Goal: Find specific page/section: Find specific page/section

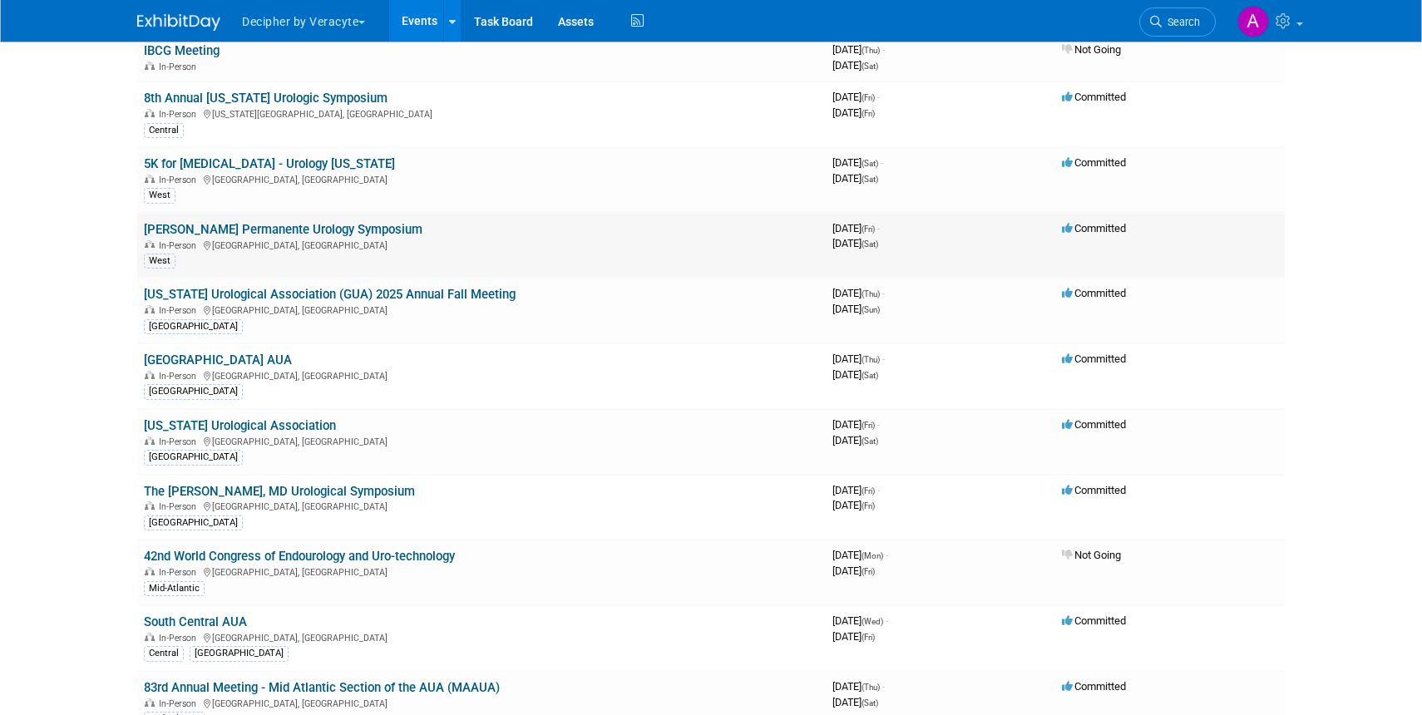
scroll to position [142, 0]
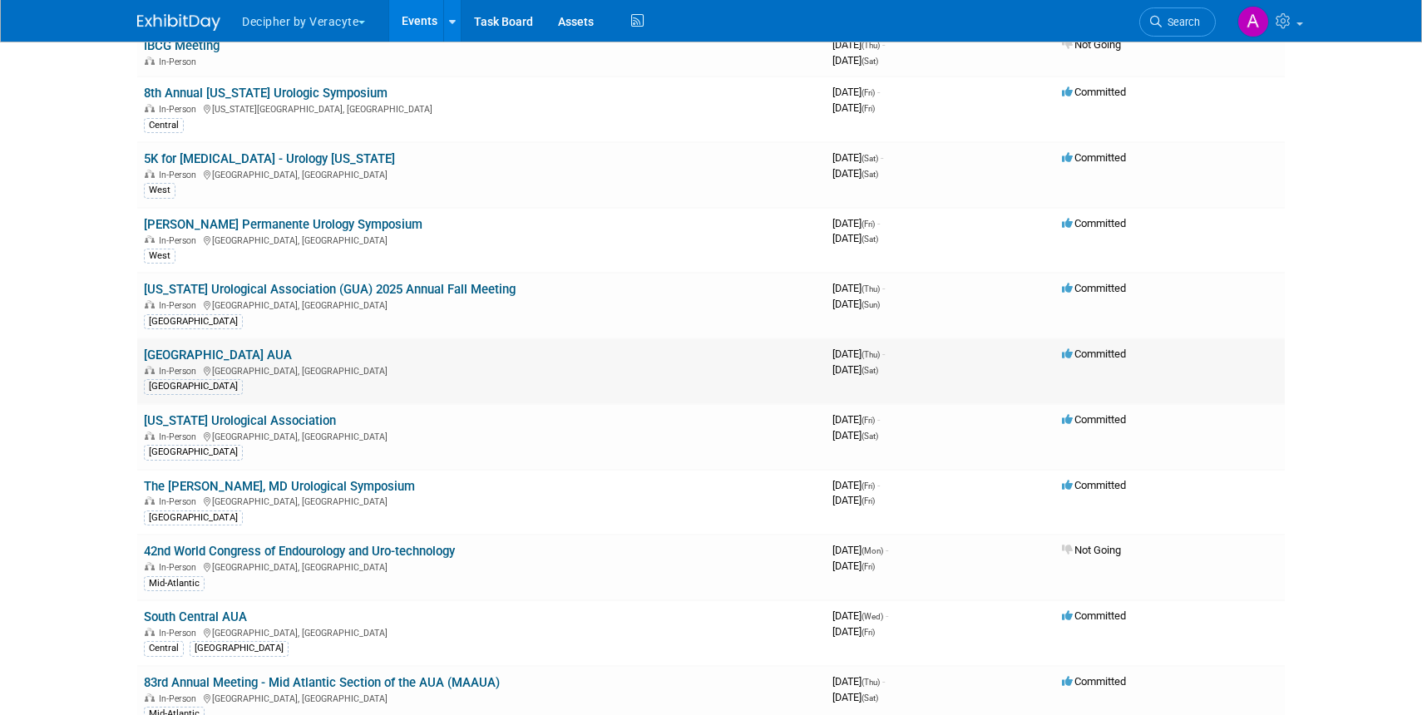
click at [179, 354] on link "[GEOGRAPHIC_DATA] AUA" at bounding box center [218, 355] width 148 height 15
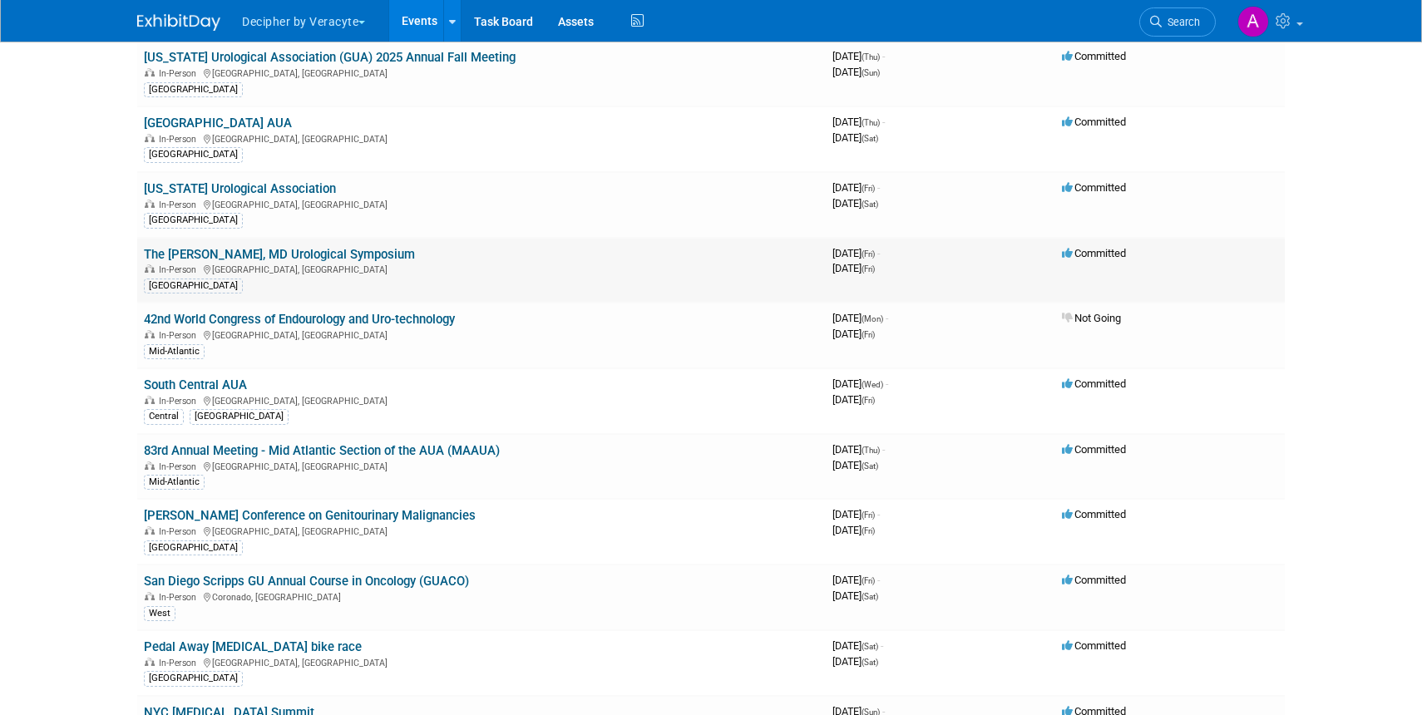
scroll to position [380, 0]
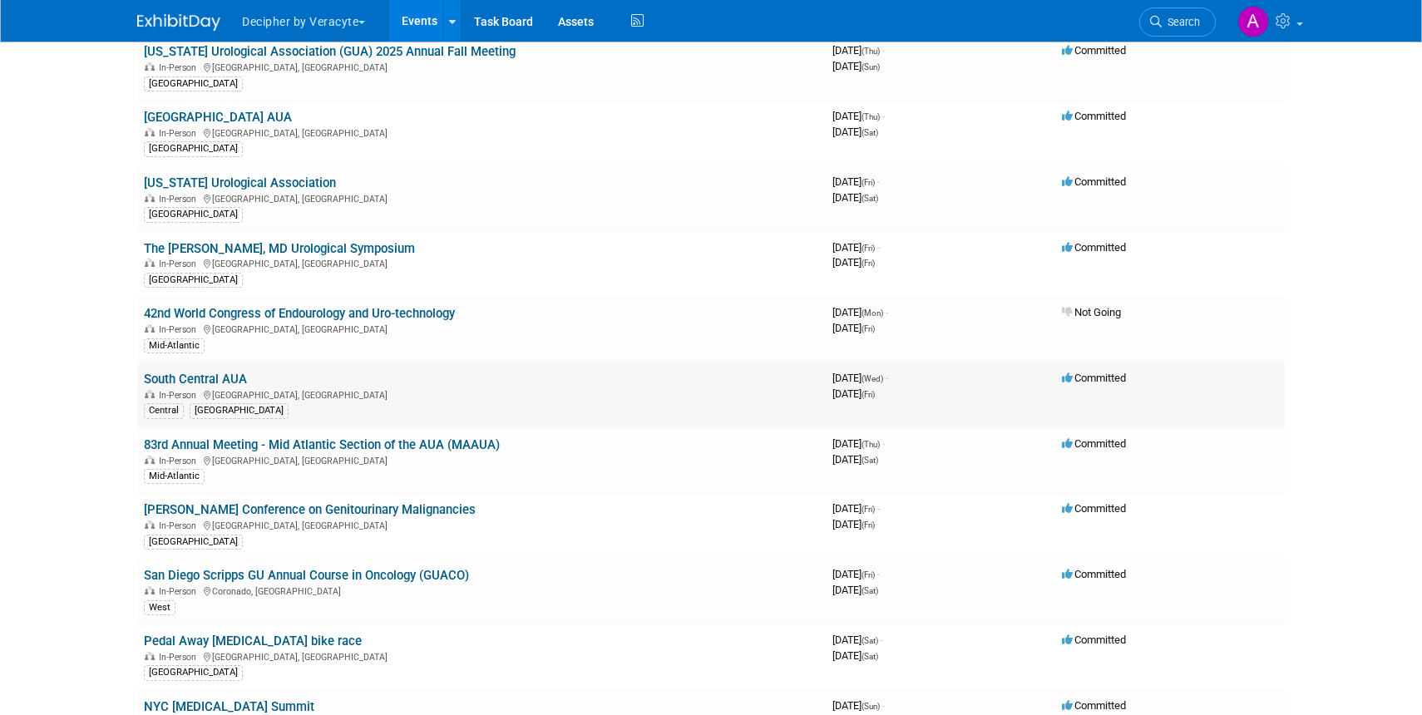
click at [198, 374] on link "South Central AUA" at bounding box center [195, 379] width 103 height 15
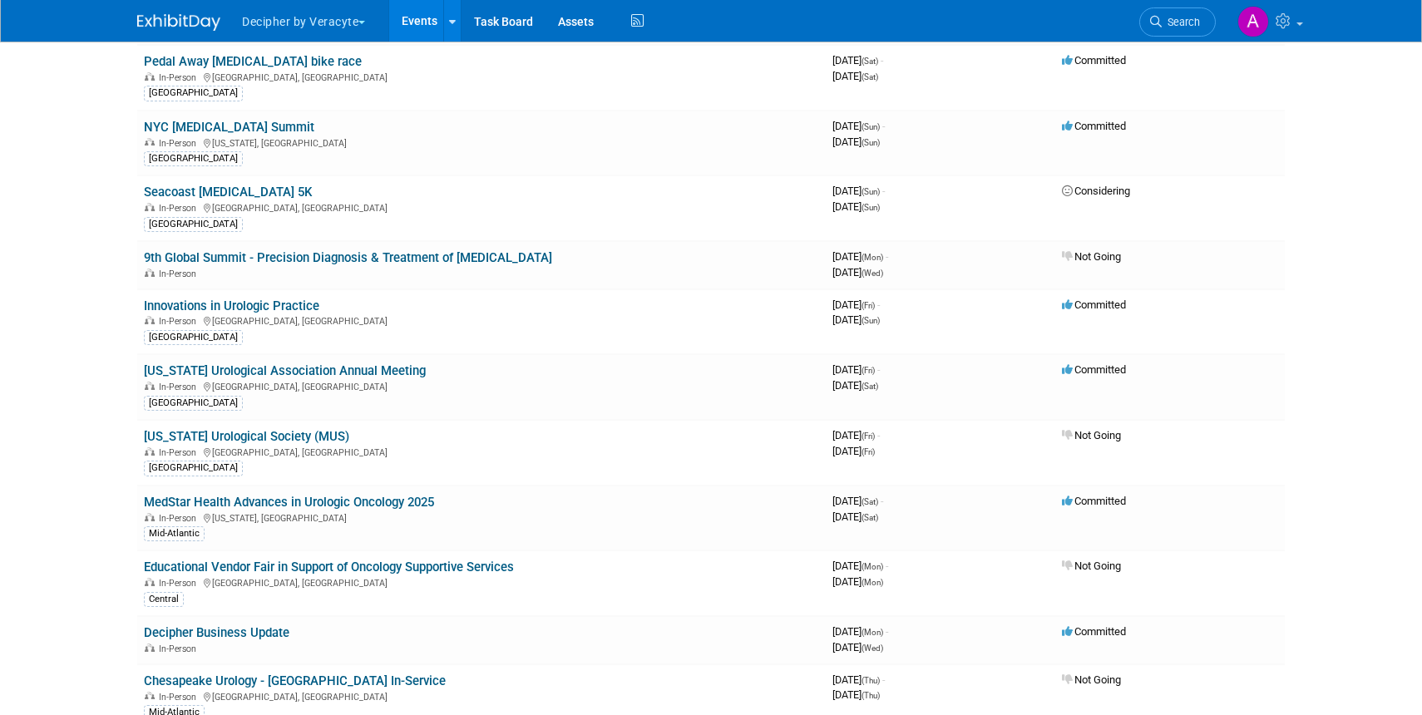
scroll to position [965, 0]
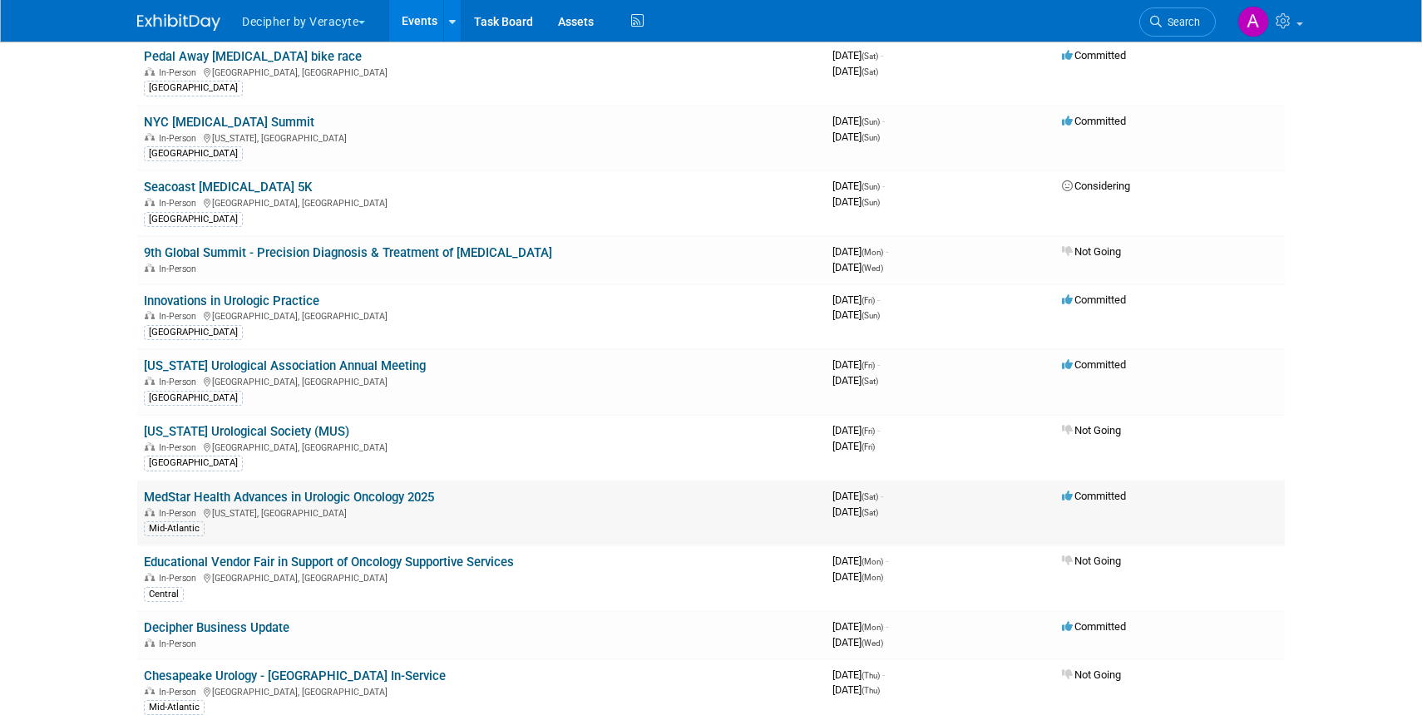
click at [255, 497] on link "MedStar Health Advances in Urologic Oncology 2025" at bounding box center [289, 497] width 290 height 15
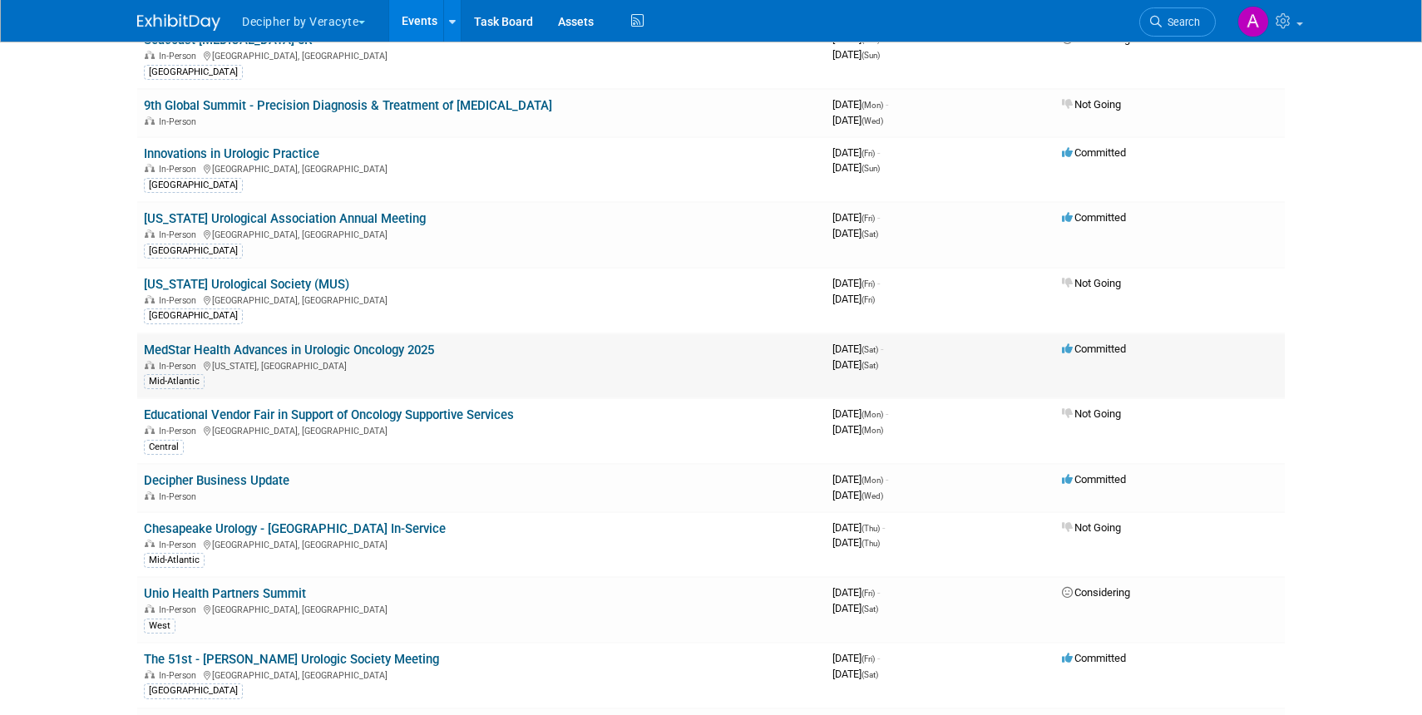
scroll to position [1114, 0]
click at [241, 482] on link "Decipher Business Update" at bounding box center [217, 479] width 146 height 15
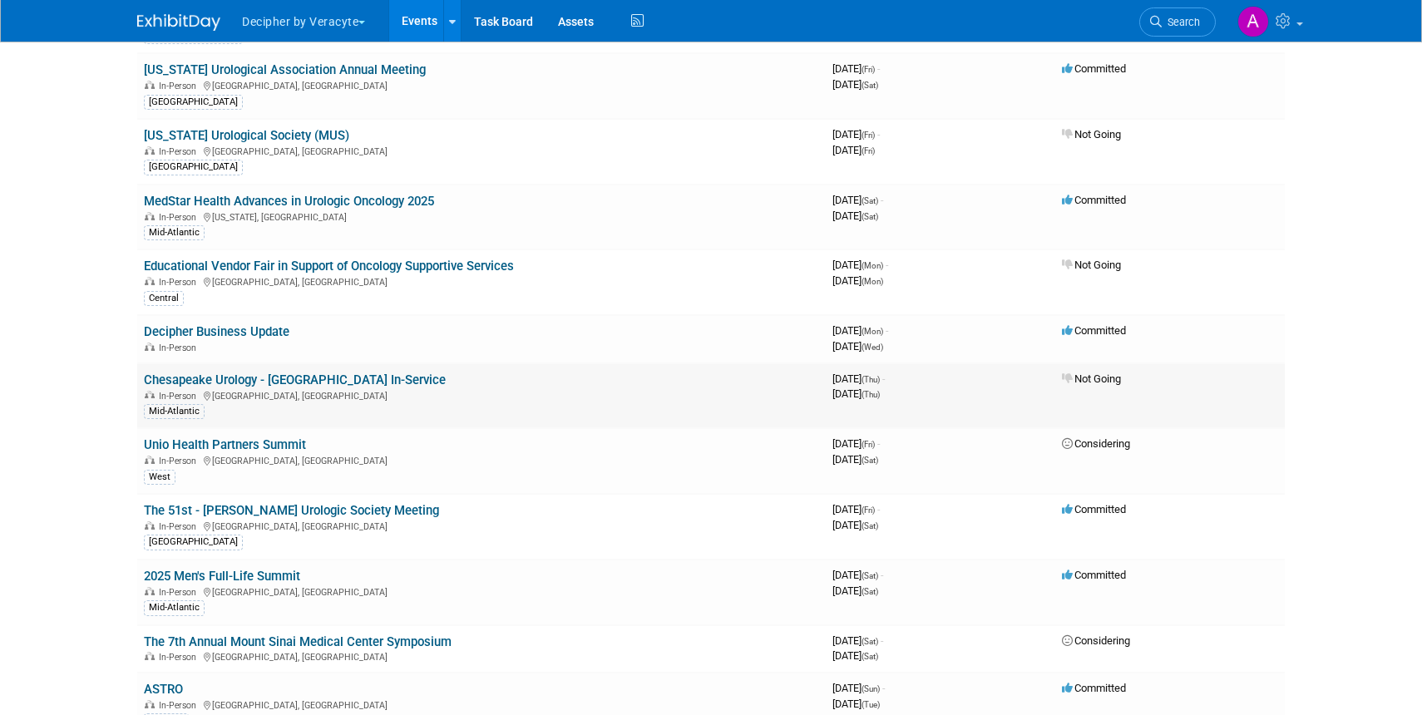
scroll to position [1262, 0]
click at [279, 503] on link "The 51st - [PERSON_NAME] Urologic Society Meeting" at bounding box center [291, 509] width 295 height 15
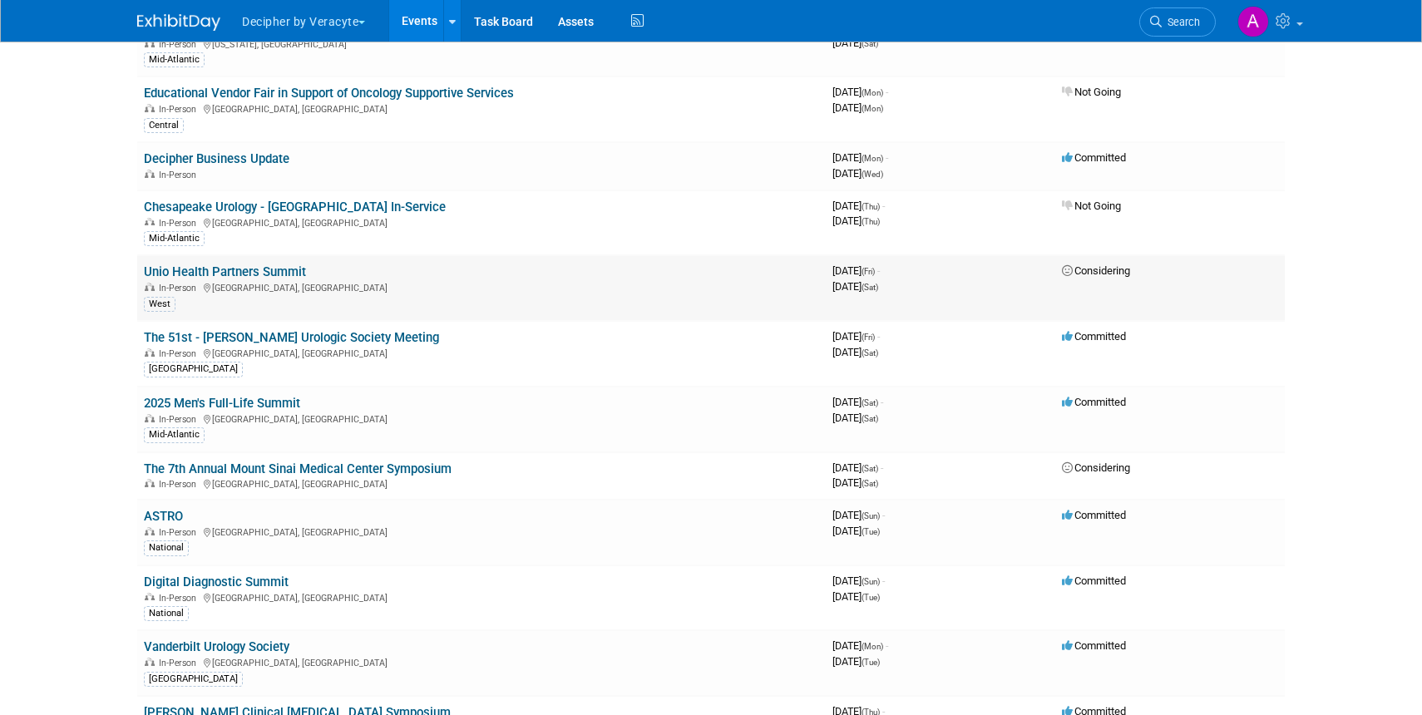
scroll to position [1443, 0]
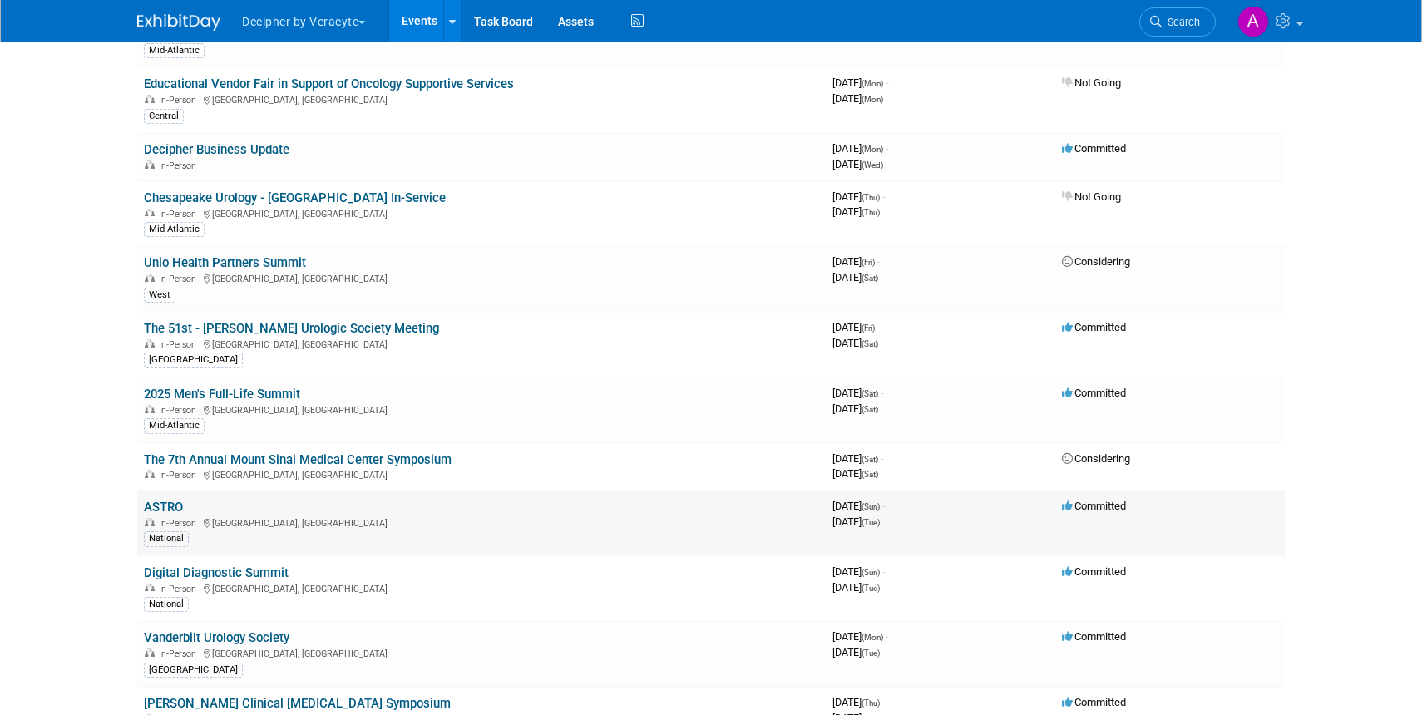
click at [155, 503] on link "ASTRO" at bounding box center [163, 507] width 39 height 15
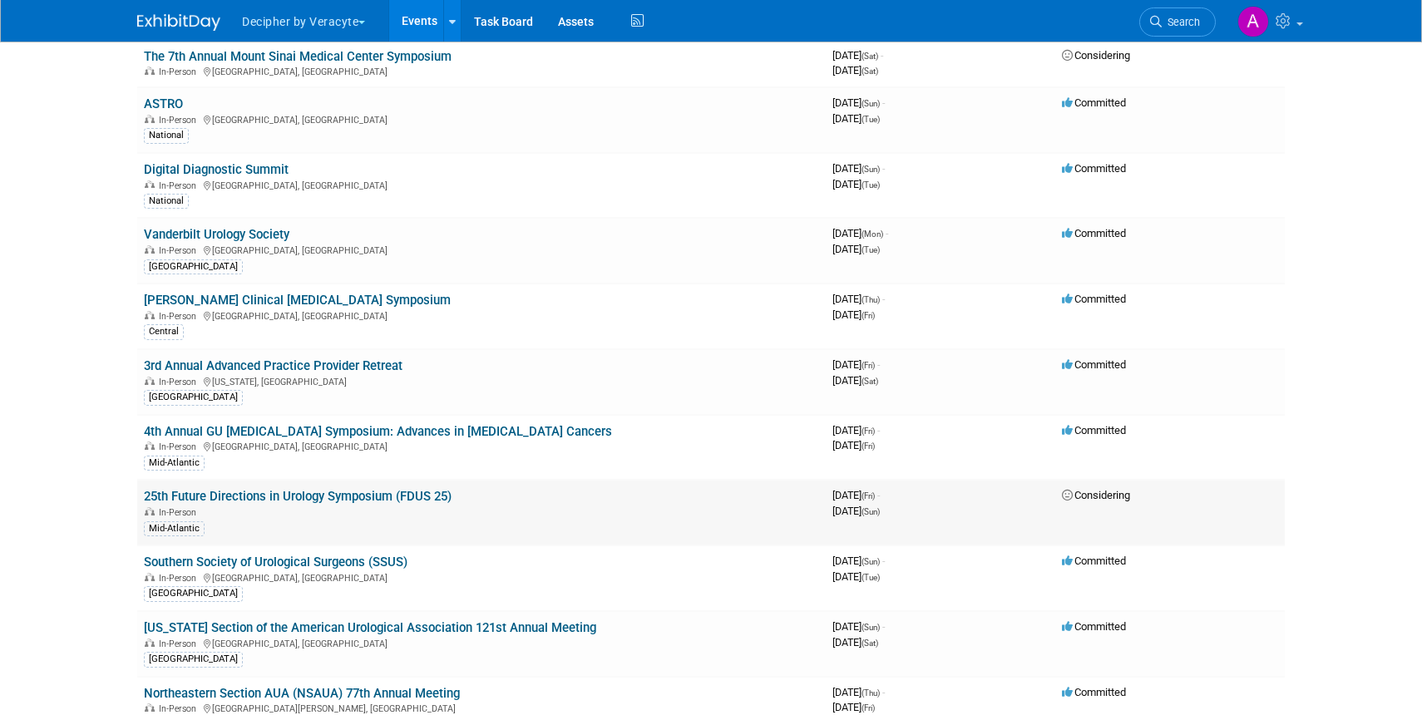
scroll to position [1847, 0]
click at [332, 625] on link "[US_STATE] Section of the American Urological Association 121st Annual Meeting" at bounding box center [370, 627] width 452 height 15
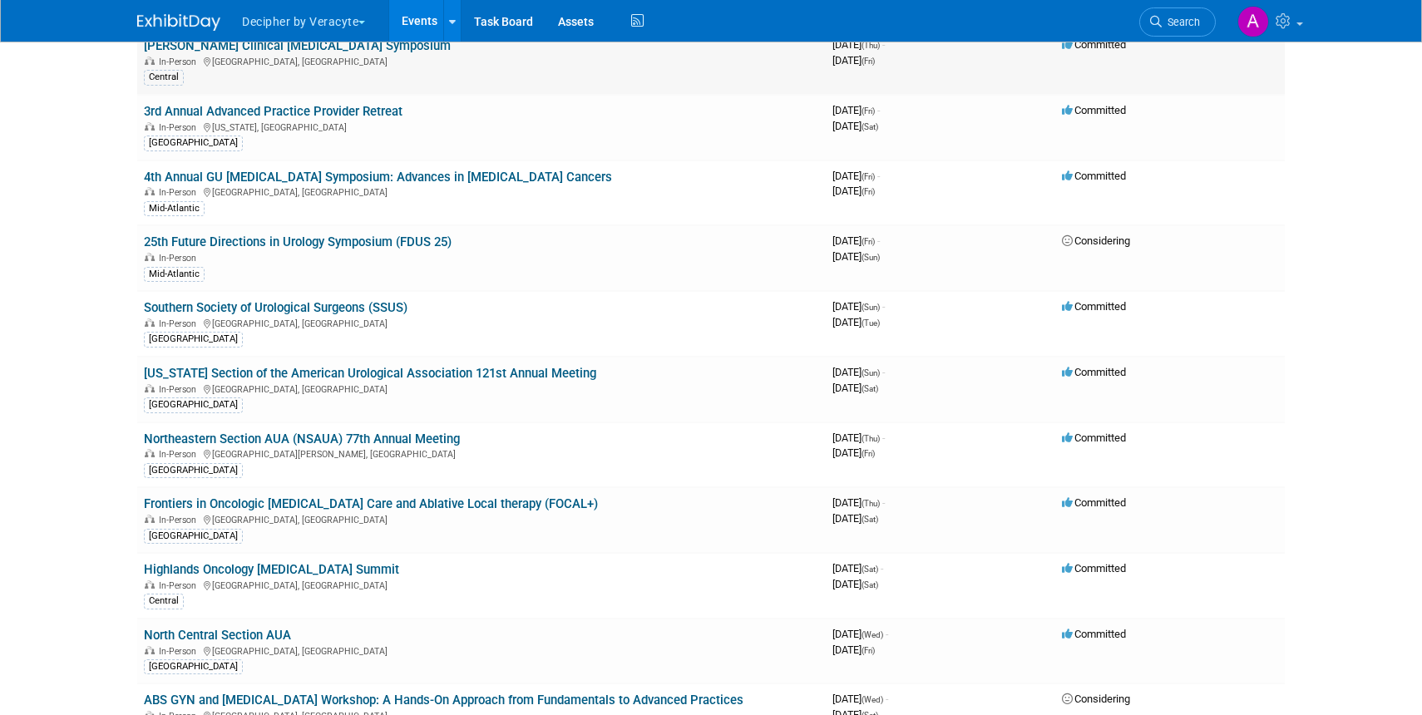
scroll to position [2103, 0]
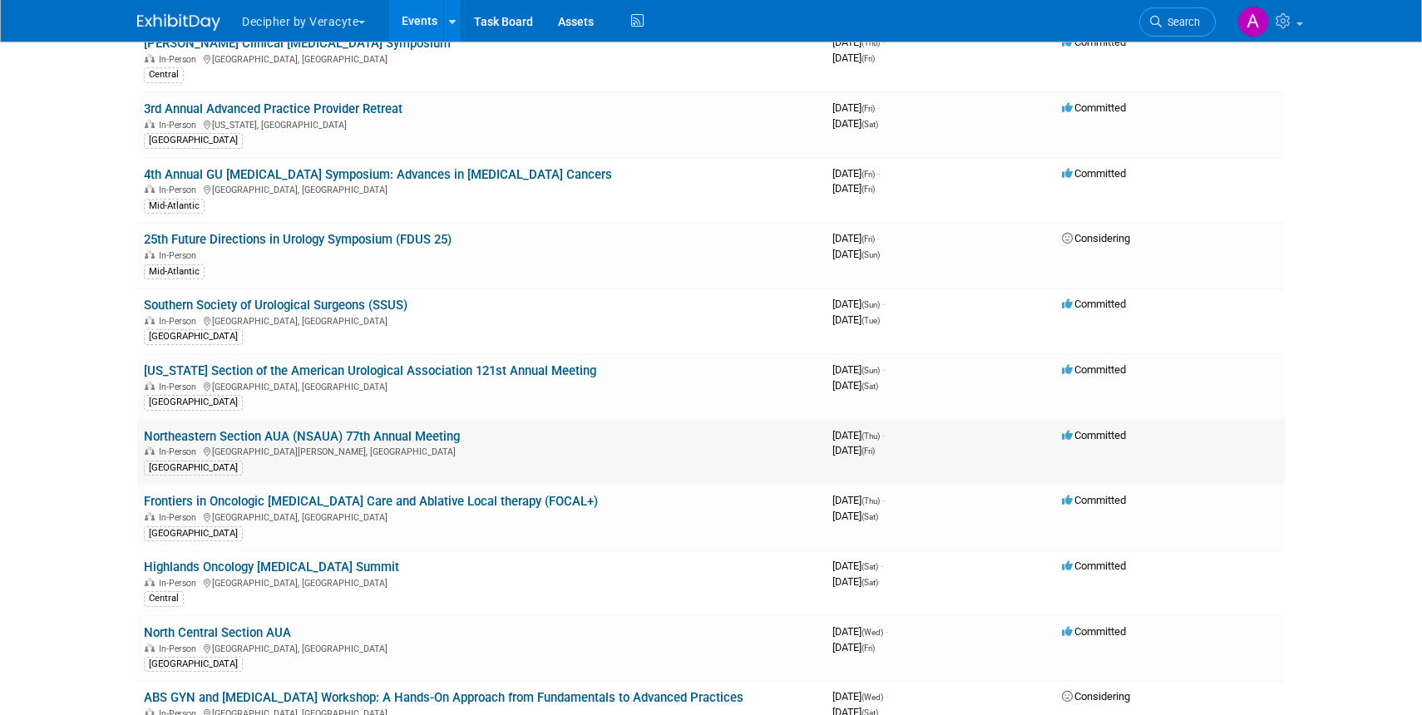
click at [263, 438] on link "Northeastern Section AUA (NSAUA) 77th Annual Meeting" at bounding box center [302, 436] width 316 height 15
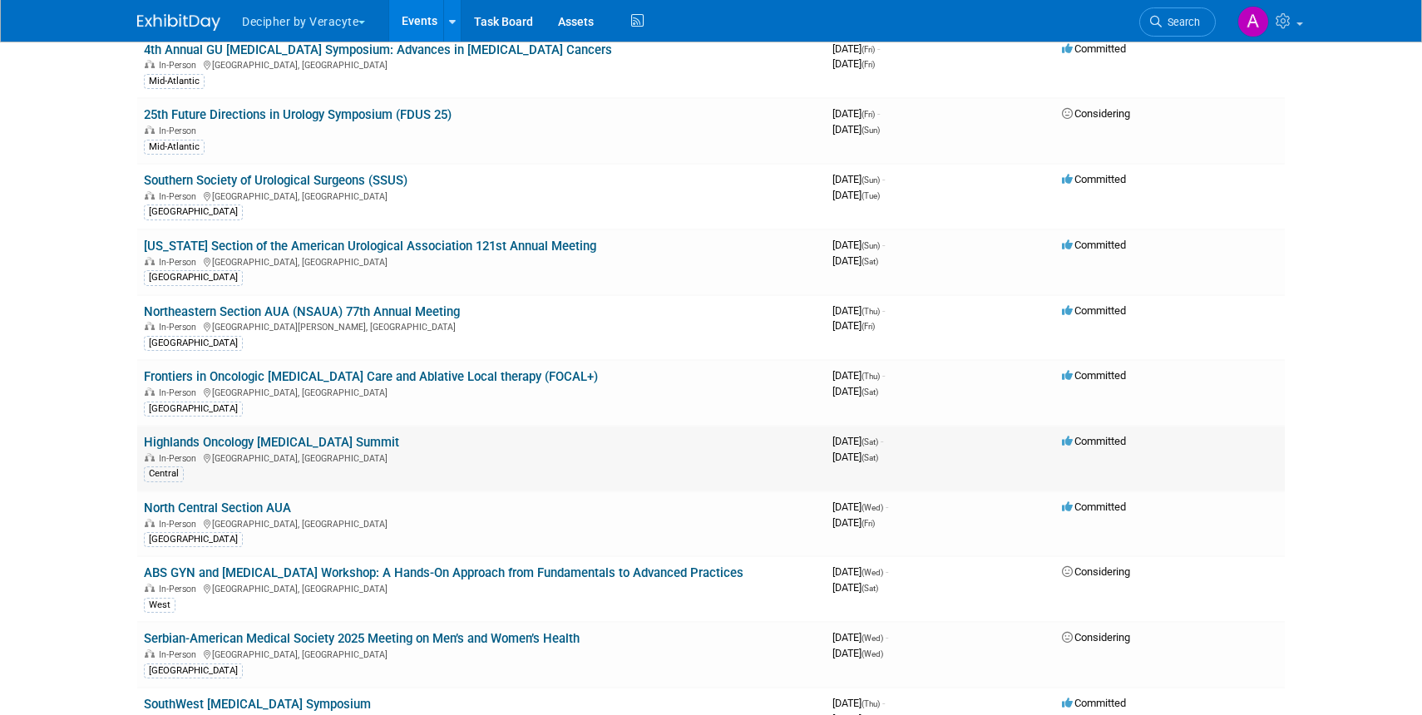
scroll to position [2232, 0]
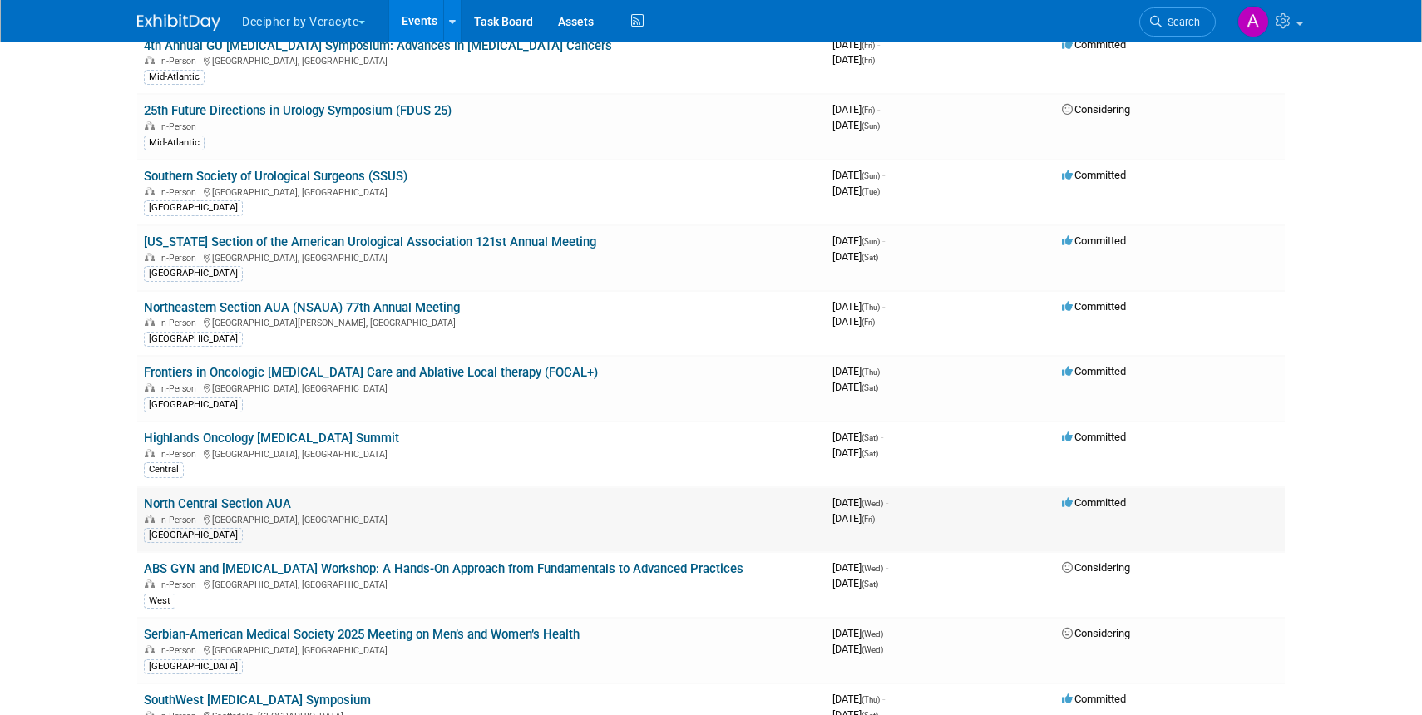
click at [244, 509] on link "North Central Section AUA" at bounding box center [217, 503] width 147 height 15
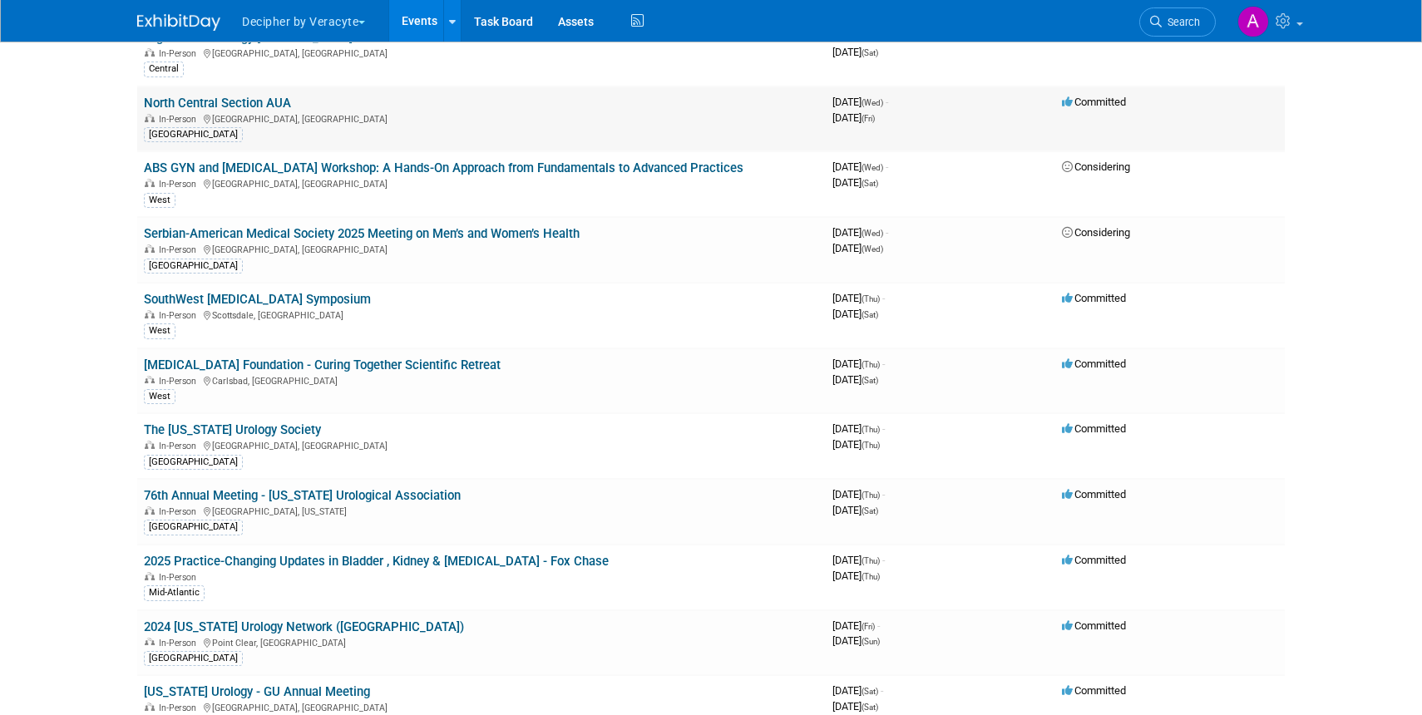
scroll to position [2641, 0]
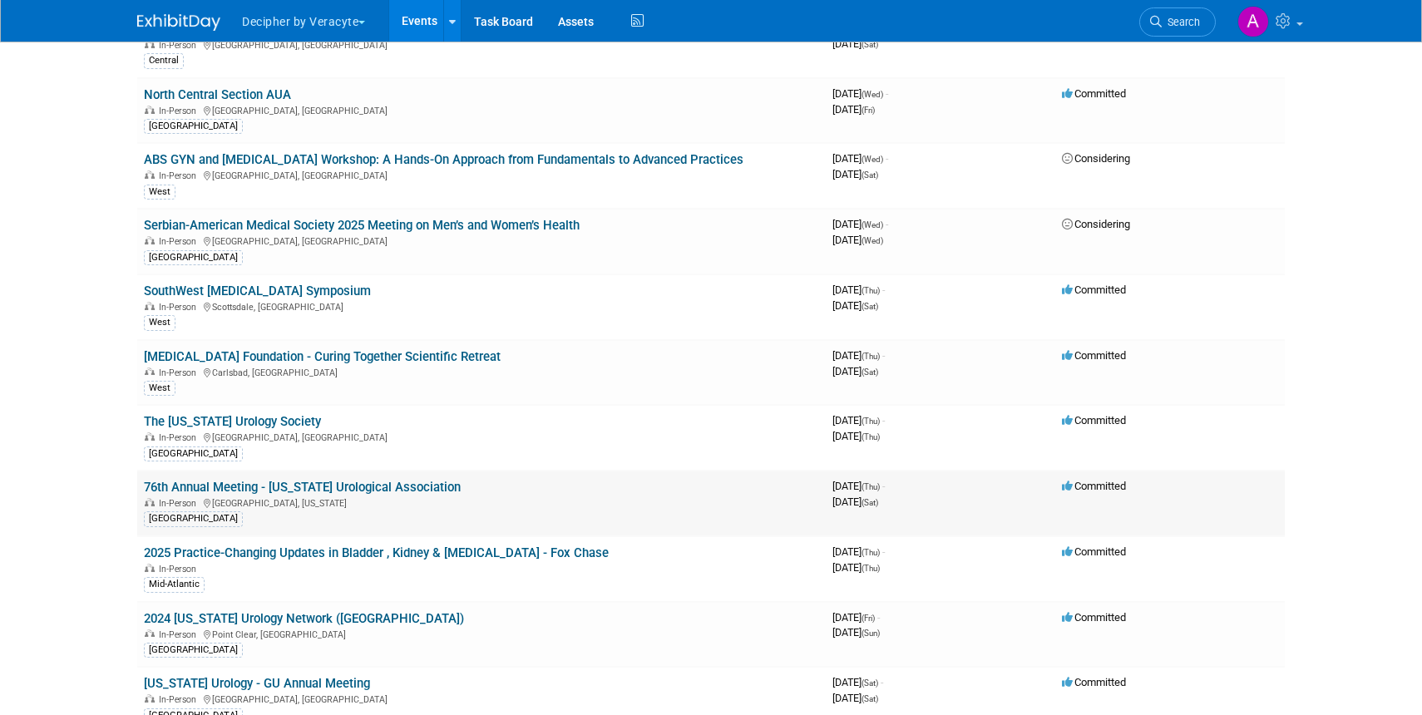
click at [353, 483] on link "76th Annual Meeting - [US_STATE] Urological Association" at bounding box center [302, 487] width 317 height 15
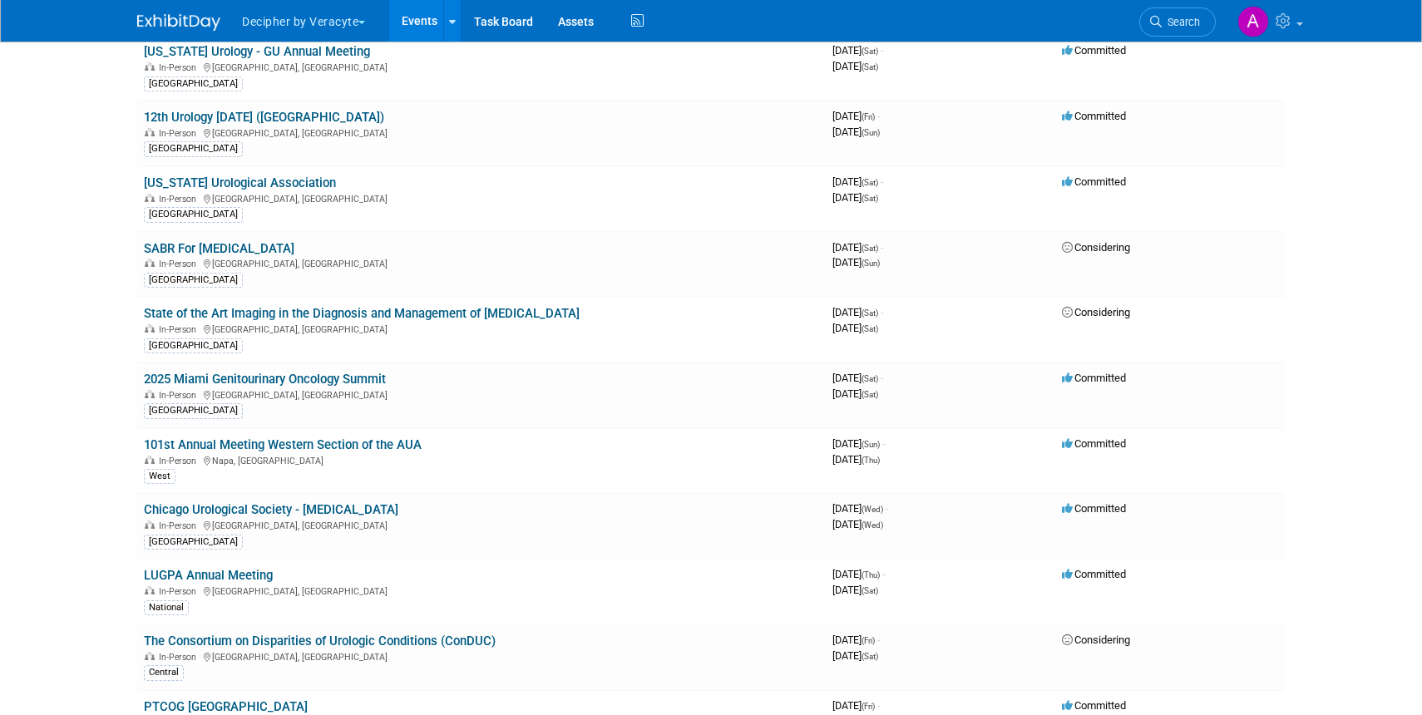
scroll to position [3276, 0]
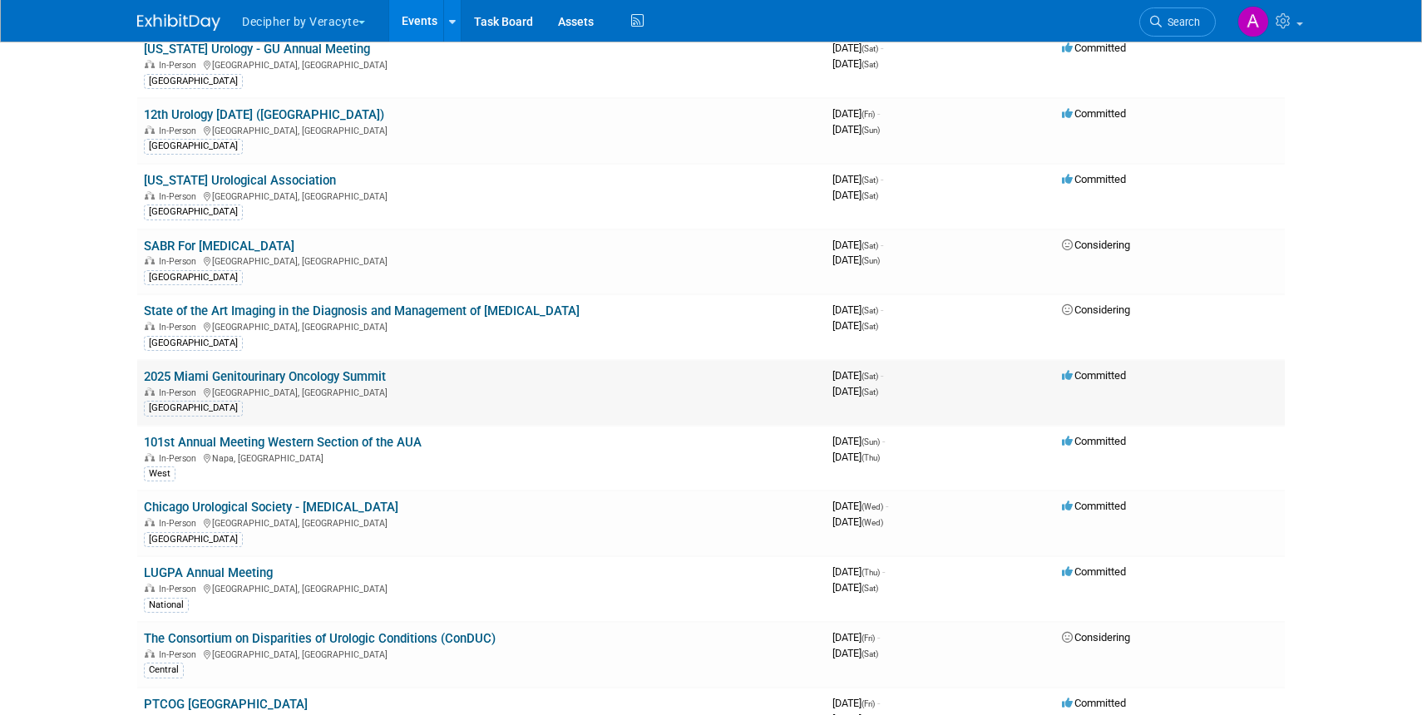
click at [262, 378] on link "2025 Miami Genitourinary Oncology Summit" at bounding box center [265, 376] width 242 height 15
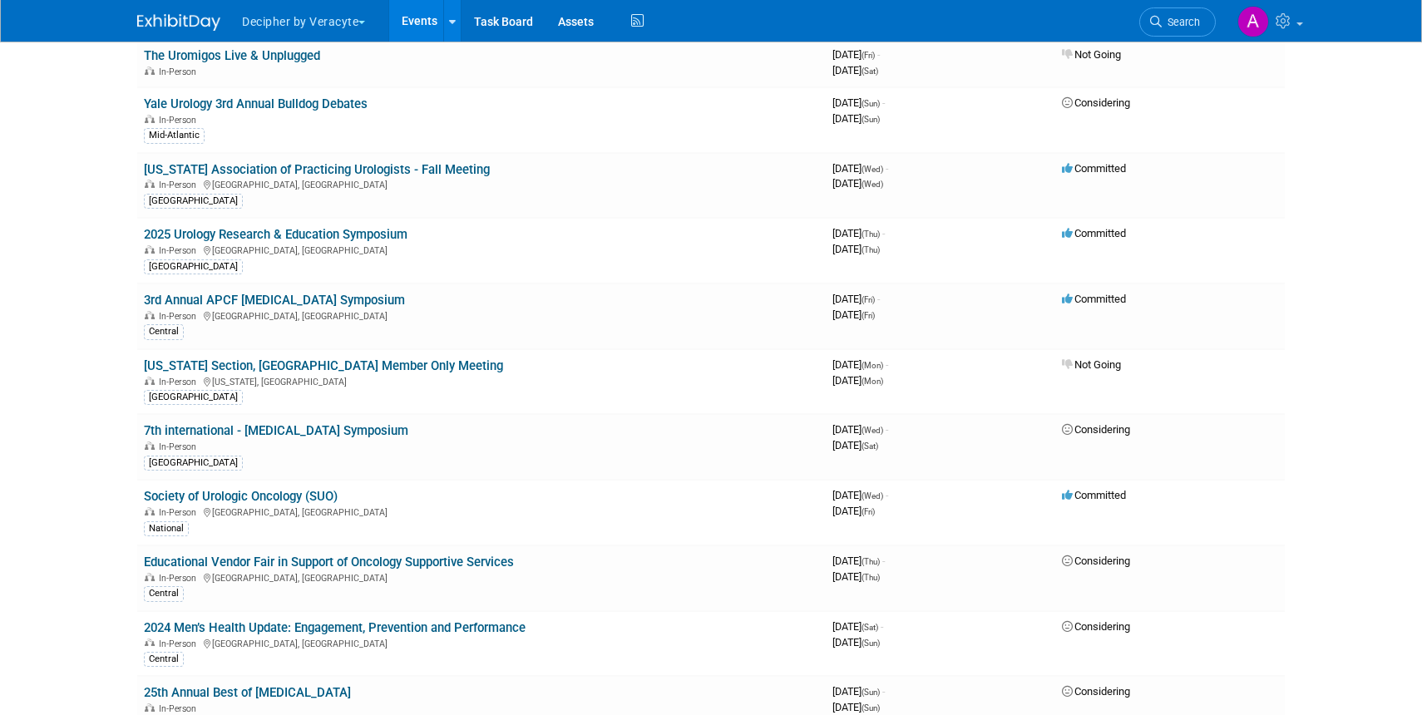
scroll to position [3995, 0]
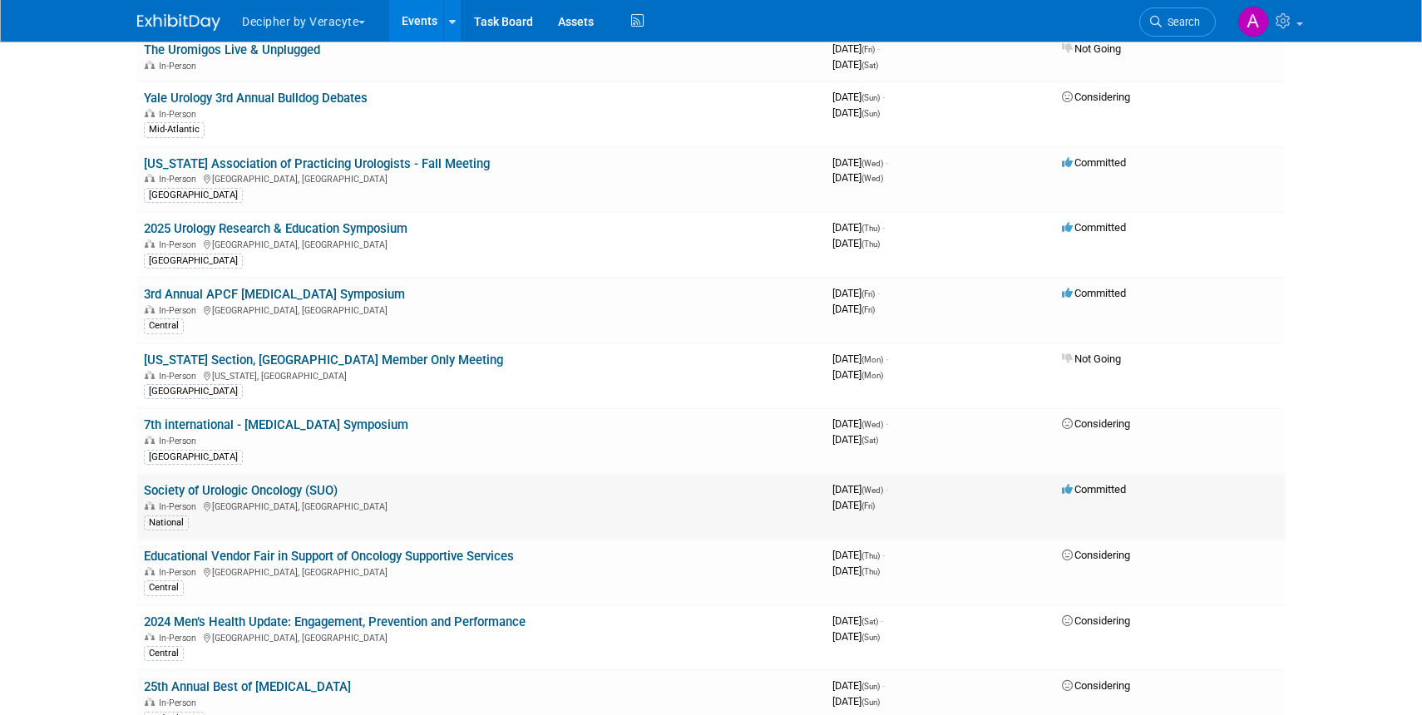
click at [278, 485] on link "Society of Urologic Oncology (SUO)" at bounding box center [241, 490] width 194 height 15
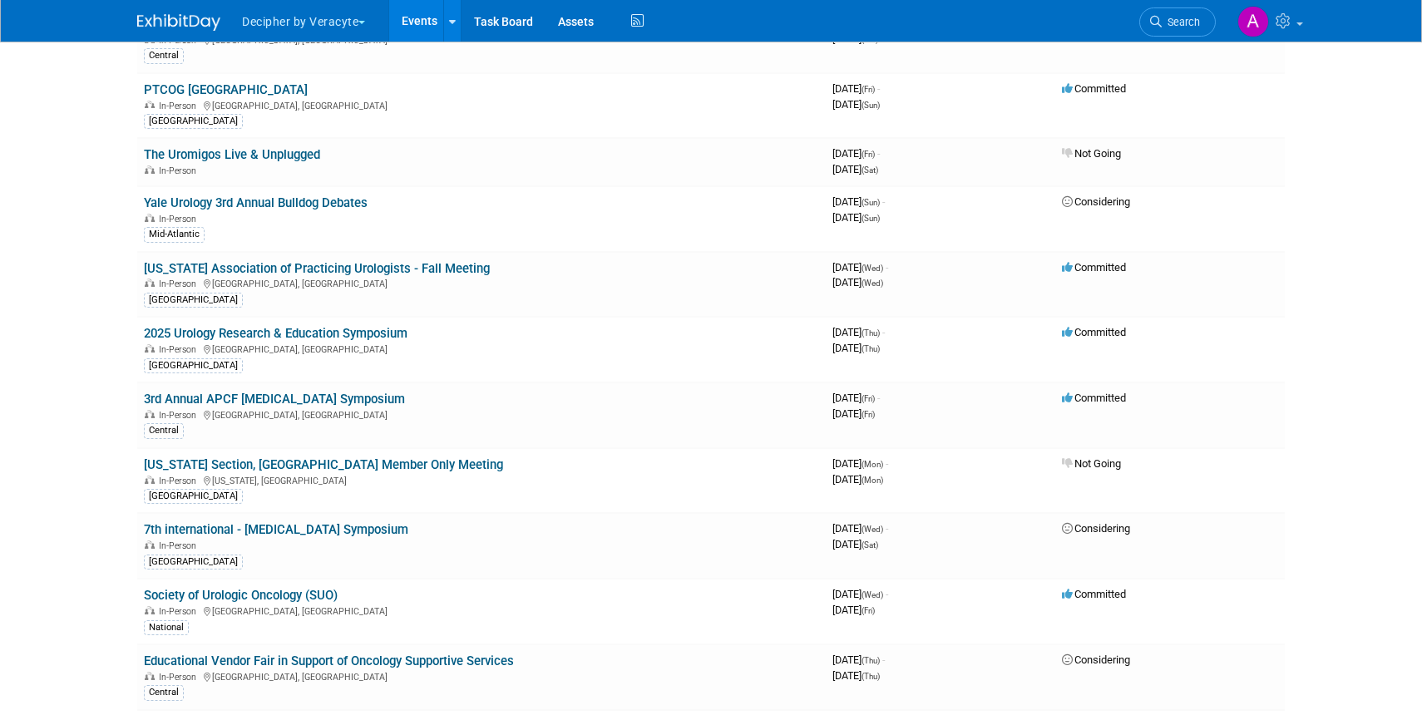
scroll to position [3889, 0]
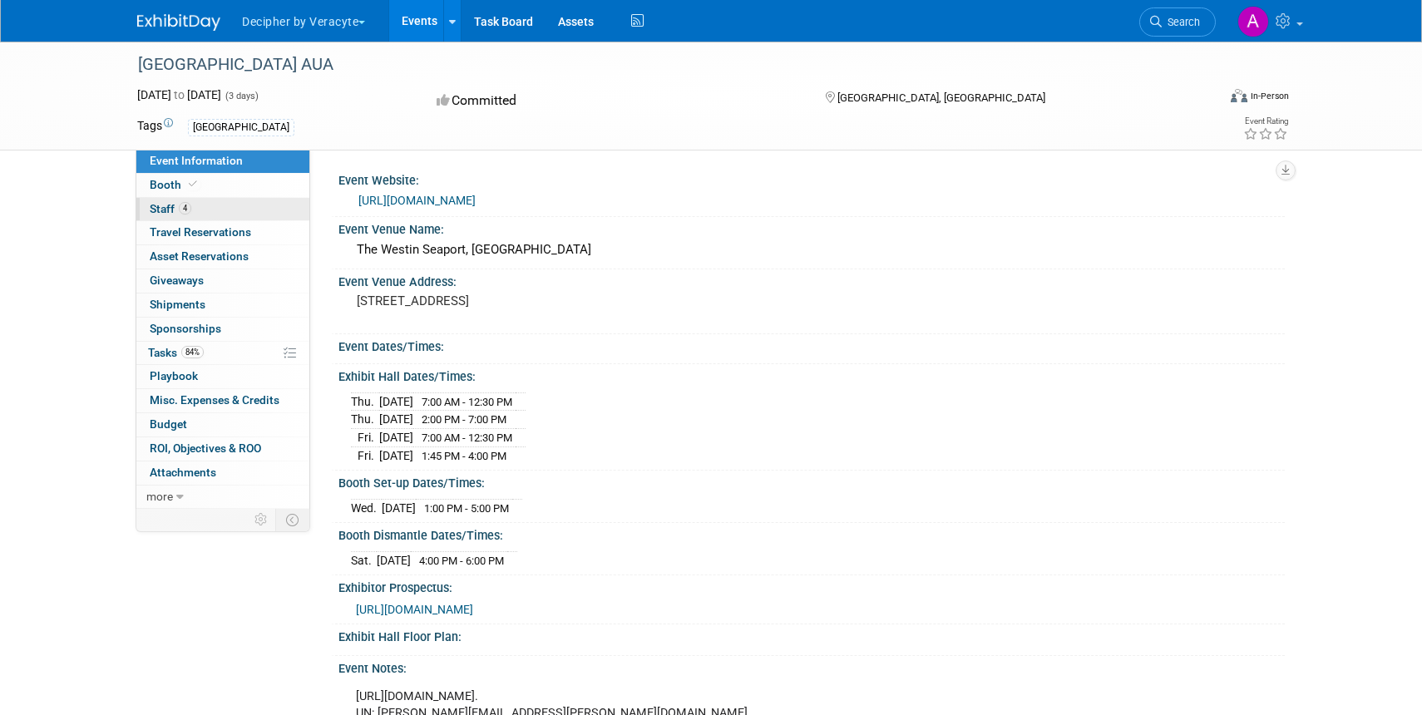
click at [173, 205] on span "Staff 4" at bounding box center [171, 208] width 42 height 13
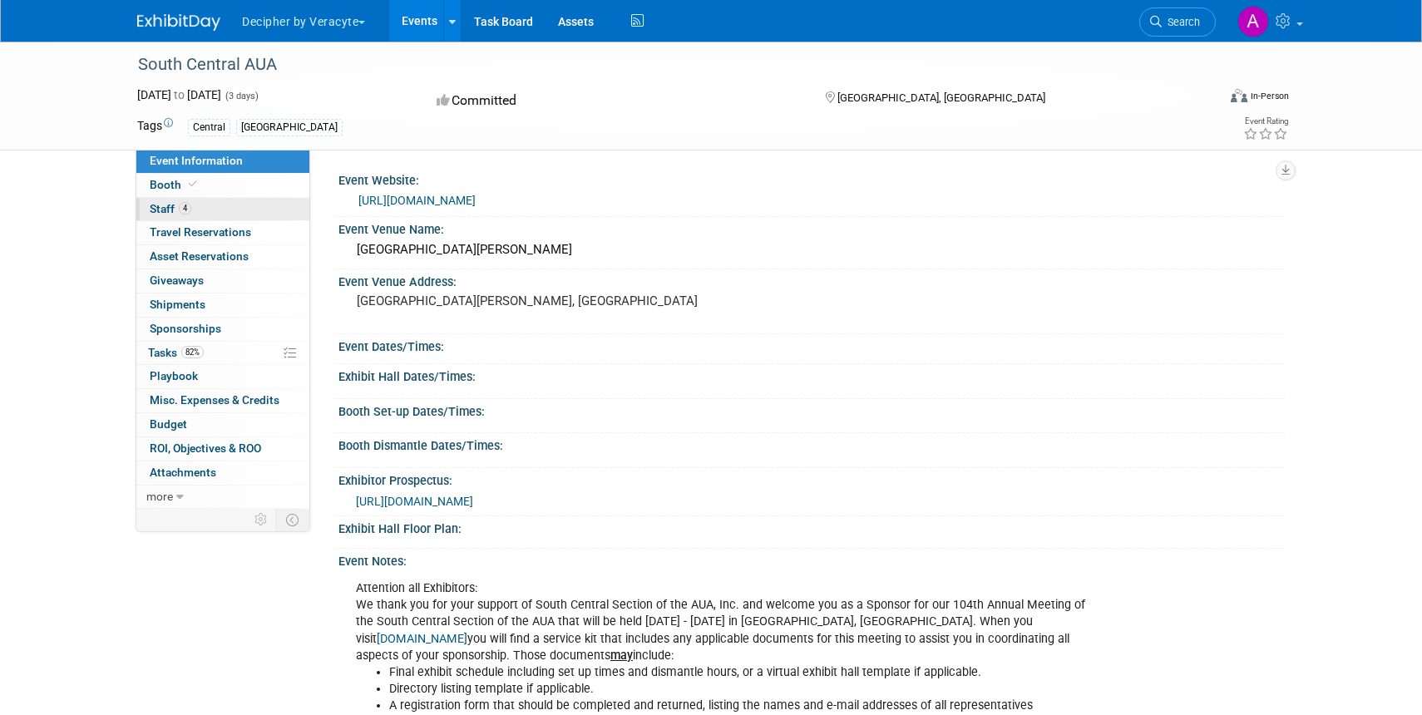
click at [177, 210] on span "Staff 4" at bounding box center [171, 208] width 42 height 13
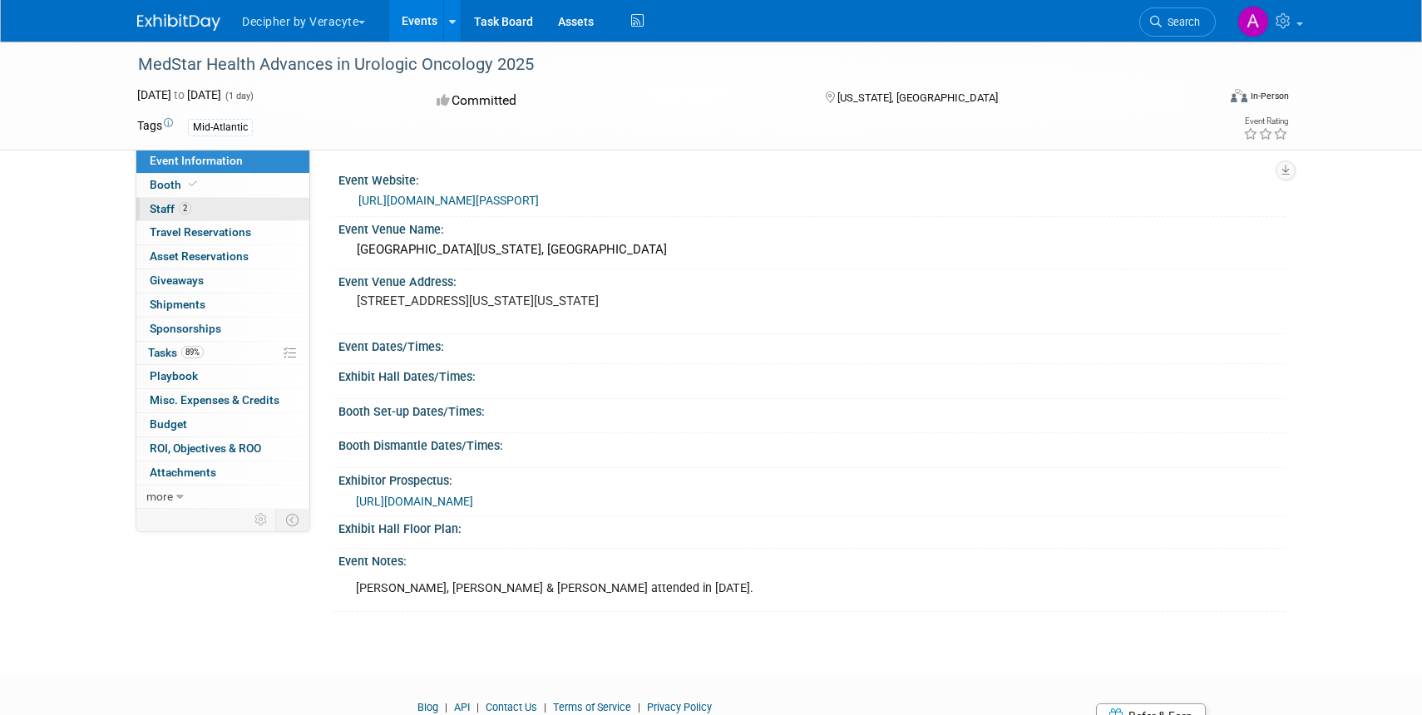
click at [165, 201] on link "2 Staff 2" at bounding box center [222, 209] width 173 height 23
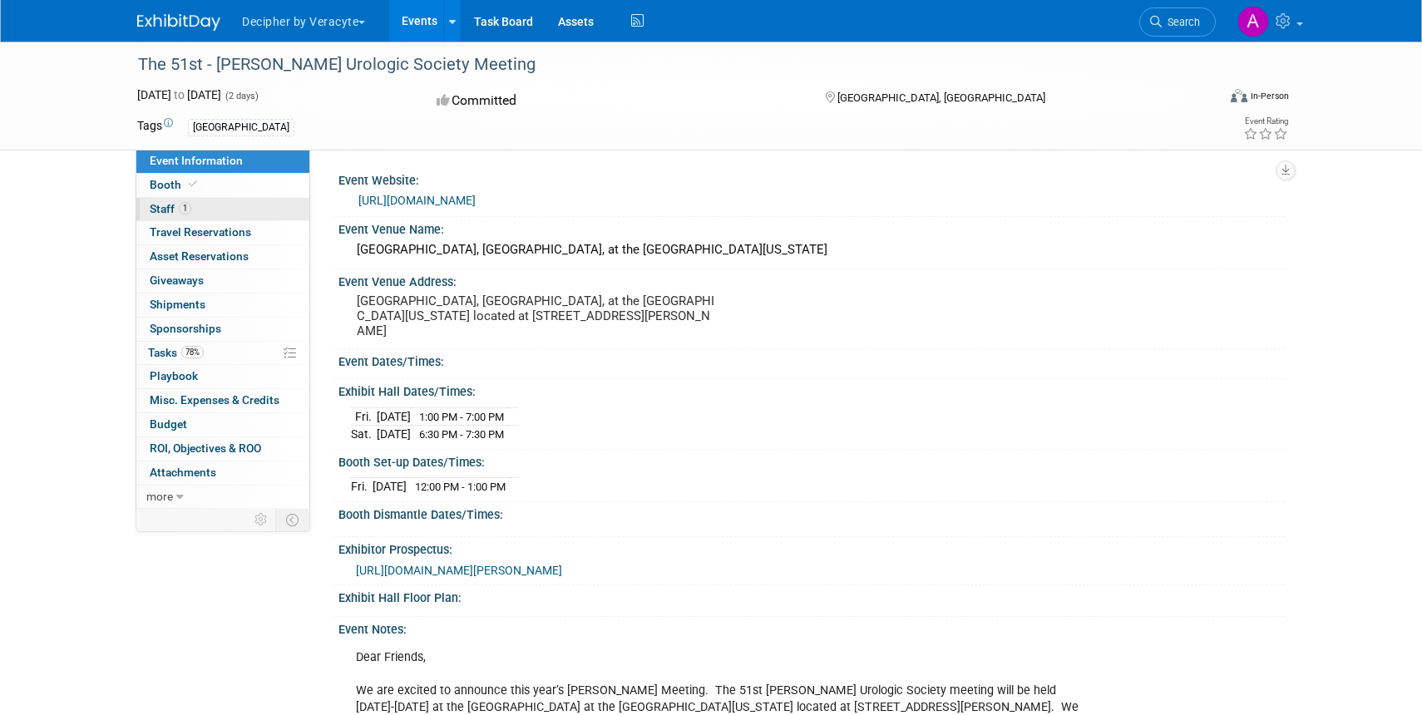
click at [158, 215] on span "Staff 1" at bounding box center [171, 208] width 42 height 13
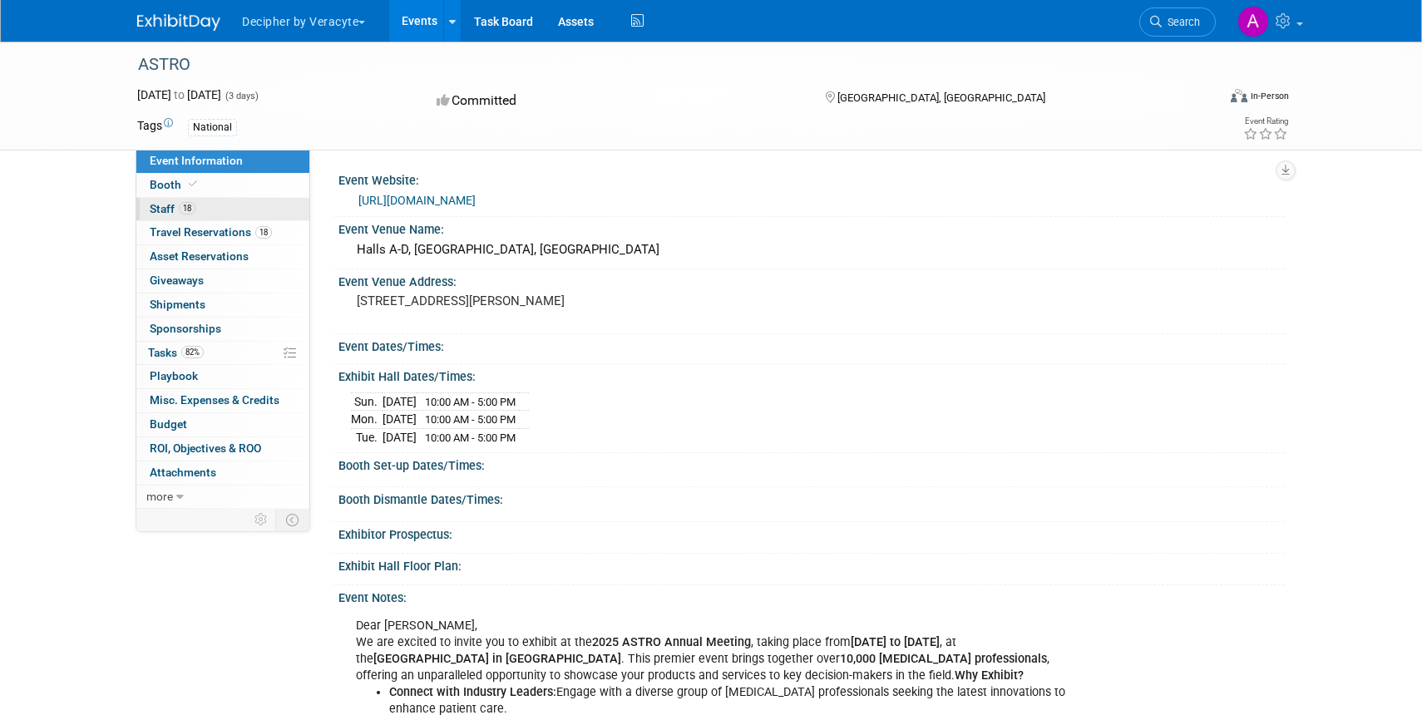
click at [165, 210] on span "Staff 18" at bounding box center [173, 208] width 46 height 13
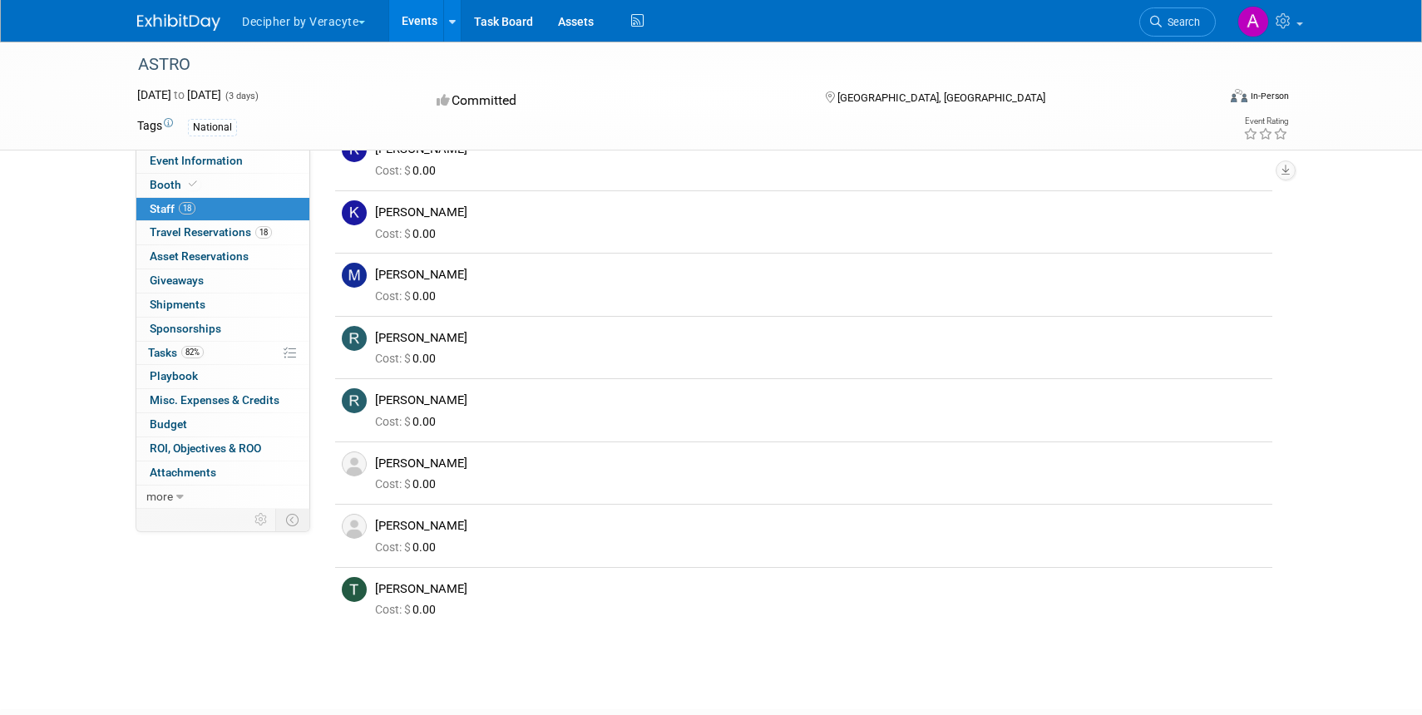
scroll to position [732, 0]
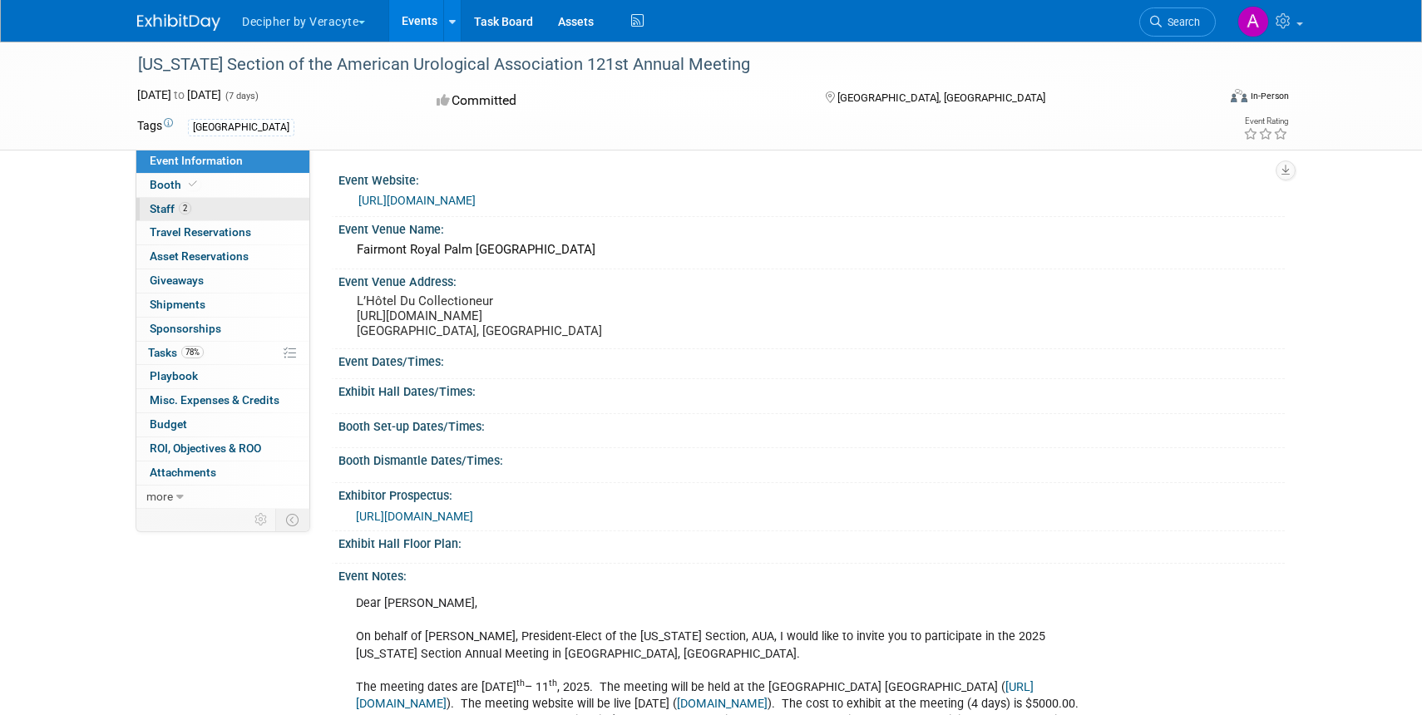
click at [161, 205] on span "Staff 2" at bounding box center [171, 208] width 42 height 13
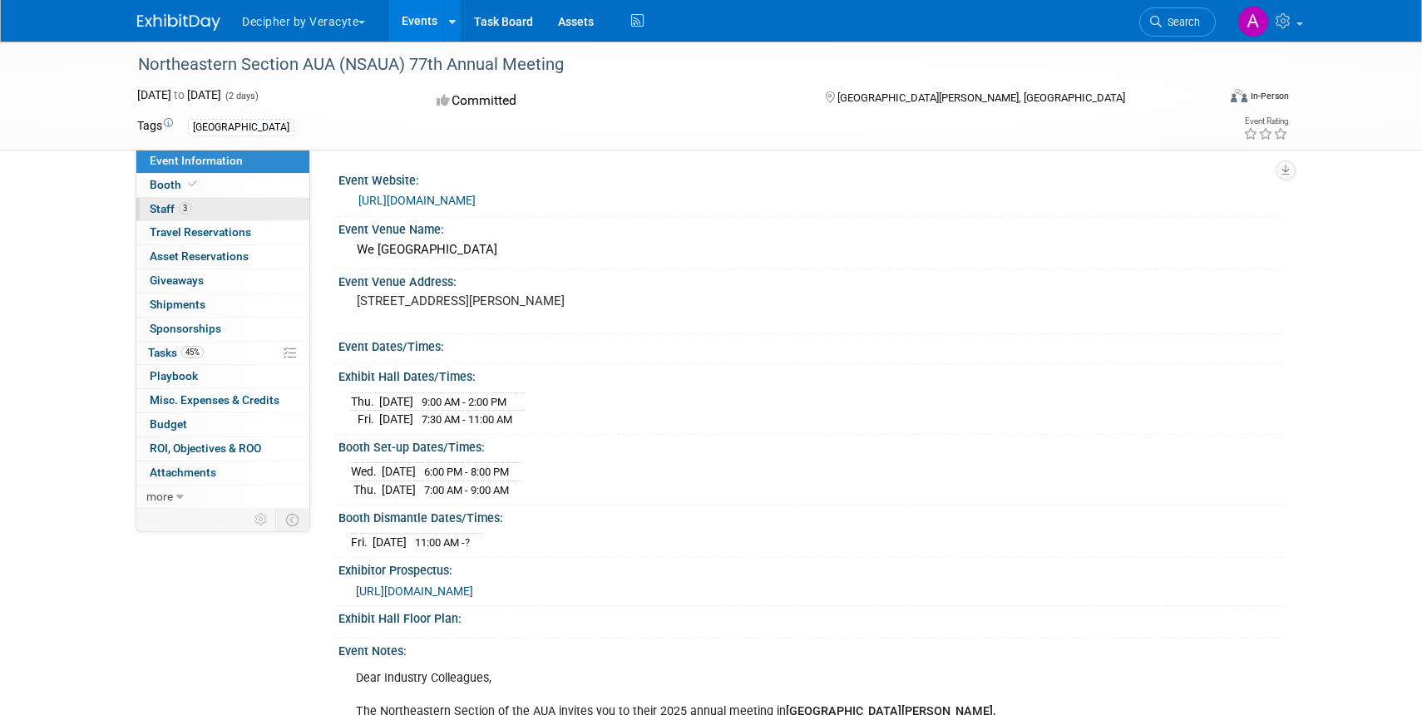
click at [150, 205] on span "Staff 3" at bounding box center [171, 208] width 42 height 13
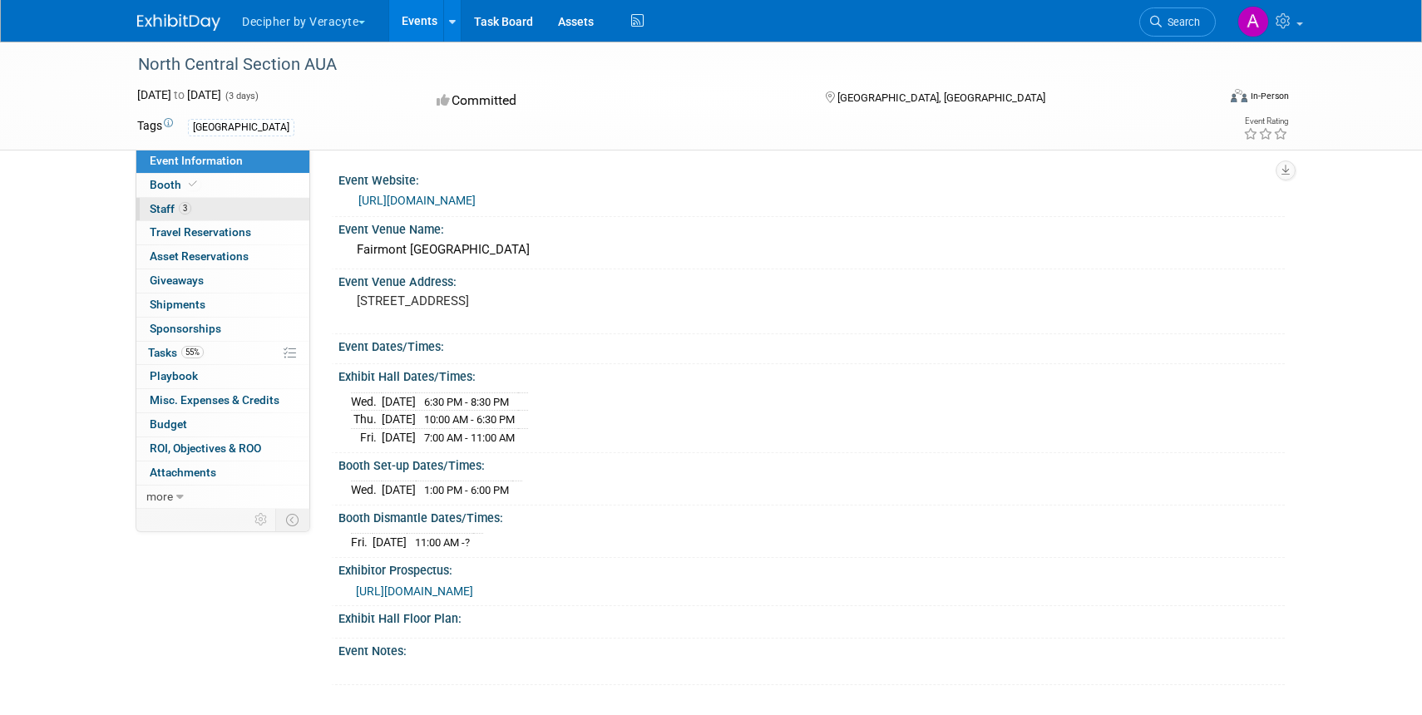
click at [156, 208] on span "Staff 3" at bounding box center [171, 208] width 42 height 13
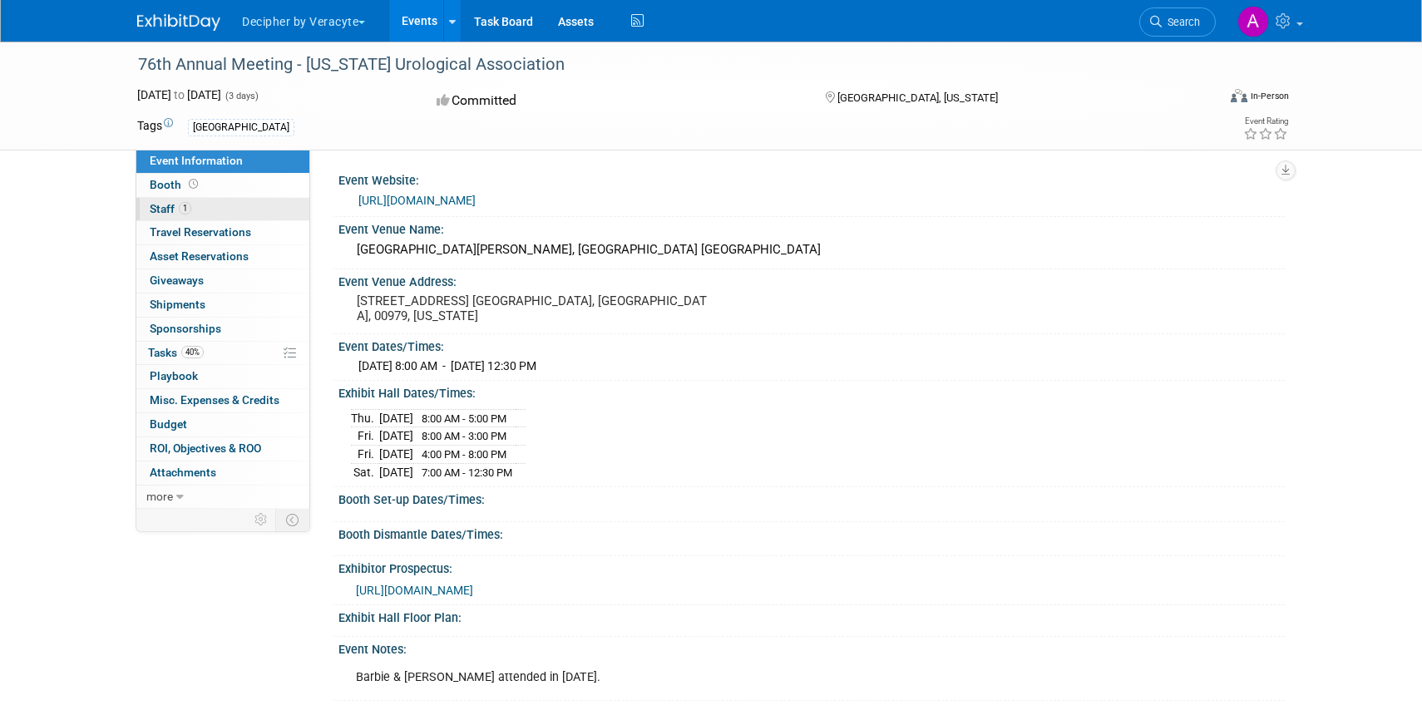
click at [163, 198] on link "1 Staff 1" at bounding box center [222, 209] width 173 height 23
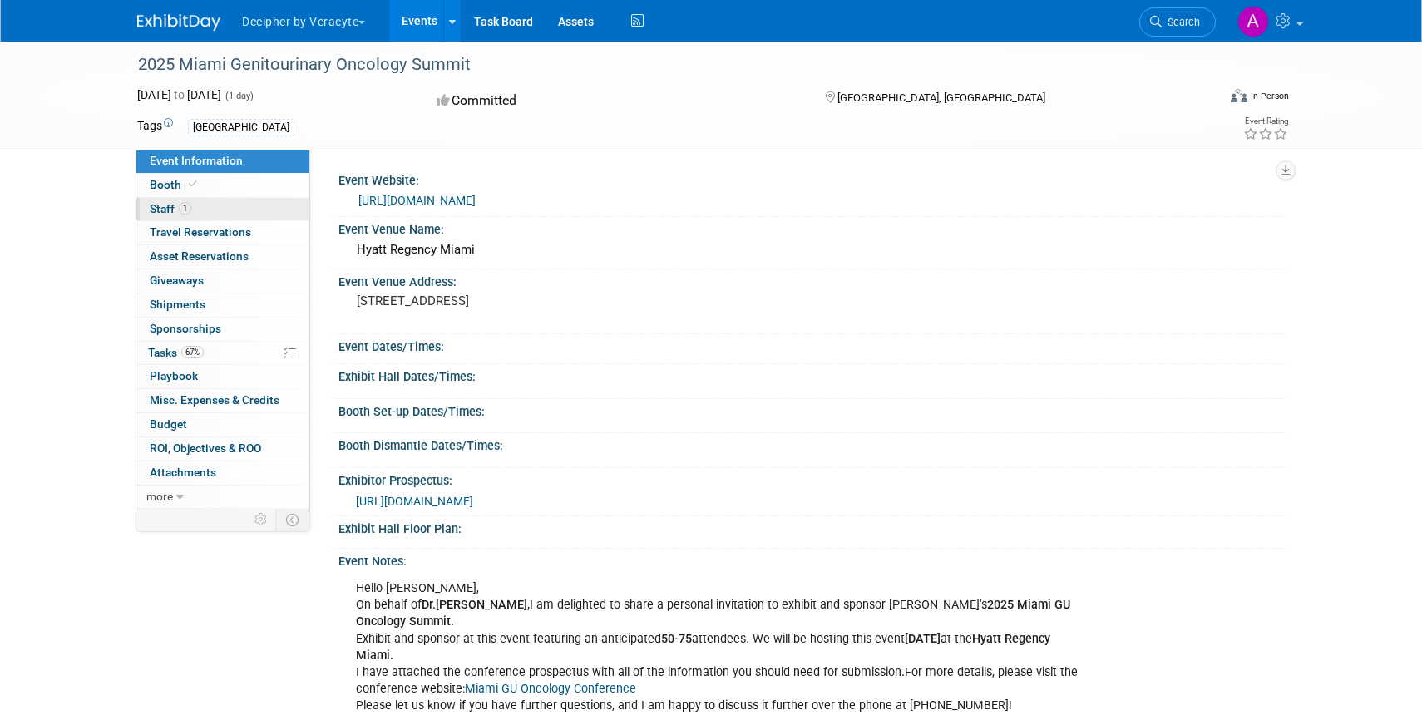
click at [171, 200] on link "1 Staff 1" at bounding box center [222, 209] width 173 height 23
